Goal: Find contact information: Find contact information

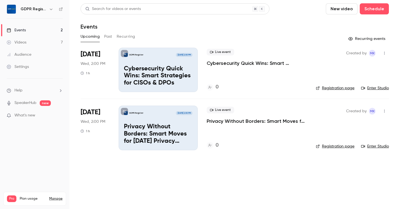
click at [20, 56] on div "Audience" at bounding box center [19, 55] width 25 height 6
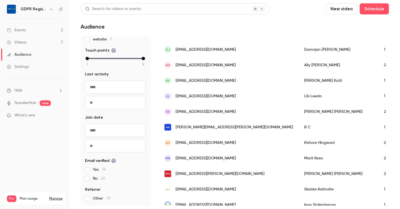
scroll to position [211, 0]
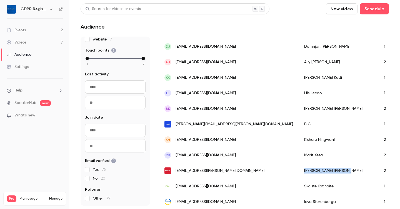
drag, startPoint x: 261, startPoint y: 170, endPoint x: 302, endPoint y: 170, distance: 40.5
click at [302, 170] on div "[PERSON_NAME]" at bounding box center [338, 171] width 80 height 16
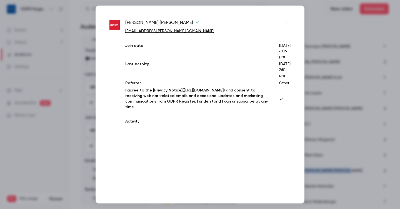
copy div "[PERSON_NAME]"
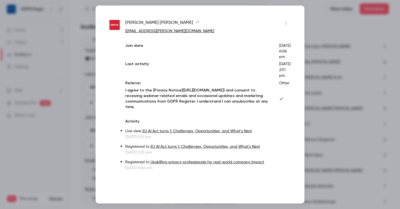
click at [284, 17] on div "[PERSON_NAME] [PERSON_NAME][EMAIL_ADDRESS][PERSON_NAME][DOMAIN_NAME] Join date …" at bounding box center [199, 105] width 209 height 198
click at [319, 29] on div at bounding box center [200, 104] width 400 height 209
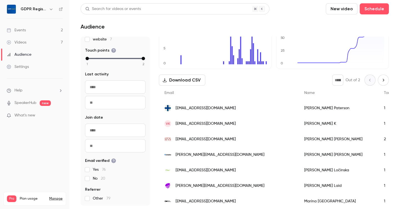
scroll to position [40, 0]
click at [298, 109] on div "[PERSON_NAME]" at bounding box center [338, 109] width 80 height 16
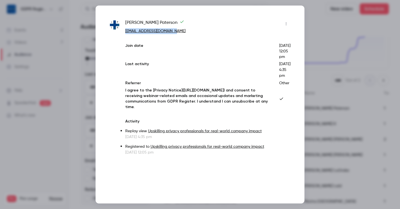
drag, startPoint x: 171, startPoint y: 32, endPoint x: 124, endPoint y: 31, distance: 47.7
click at [124, 31] on div "[PERSON_NAME] [EMAIL_ADDRESS][DOMAIN_NAME] Join date [DATE] 12:05 pm Last activ…" at bounding box center [199, 87] width 181 height 136
copy link "[EMAIL_ADDRESS][DOMAIN_NAME]"
click at [318, 39] on div at bounding box center [200, 104] width 400 height 209
